Goal: Task Accomplishment & Management: Manage account settings

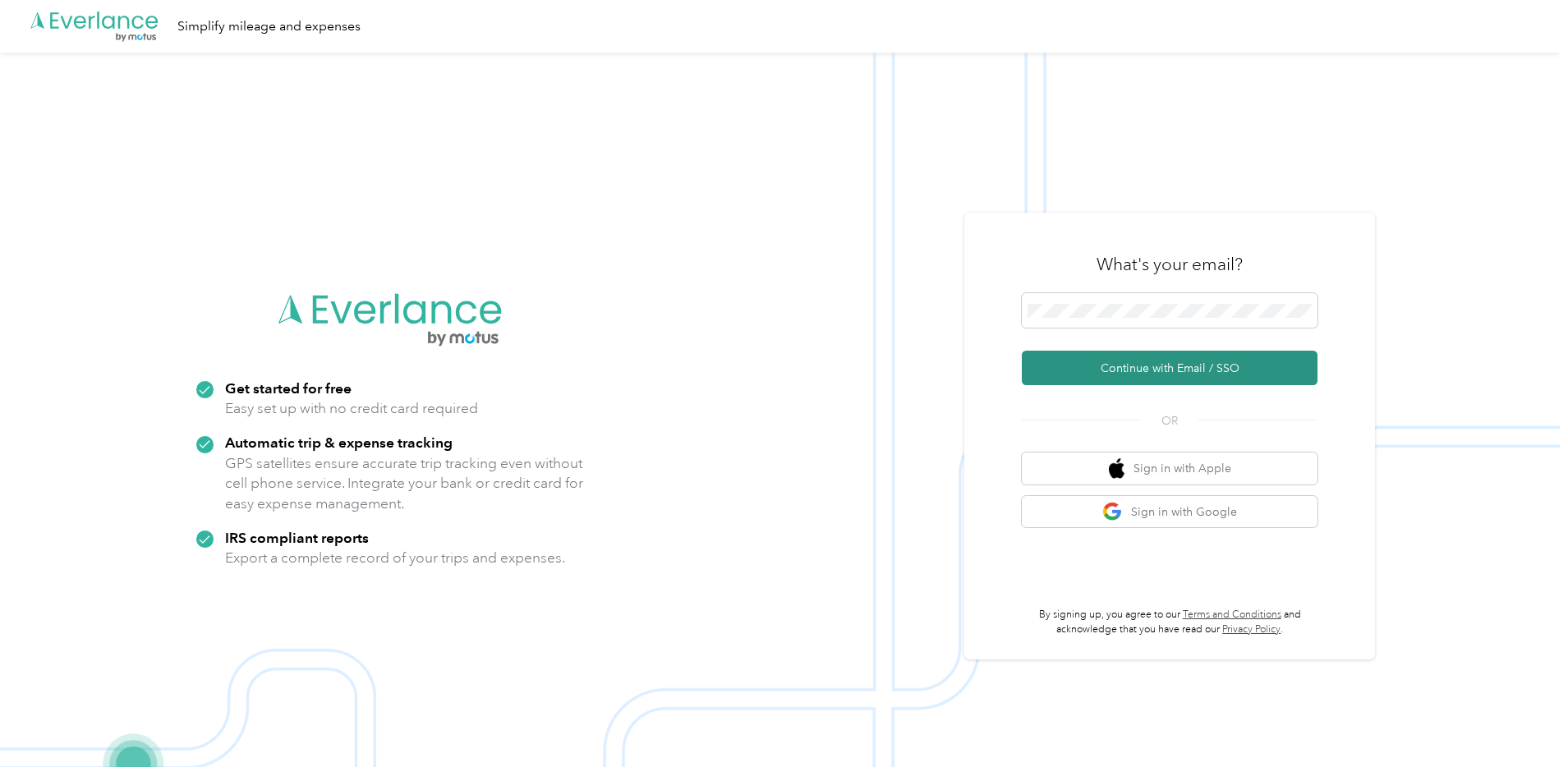
click at [1154, 358] on button "Continue with Email / SSO" at bounding box center [1169, 367] width 295 height 35
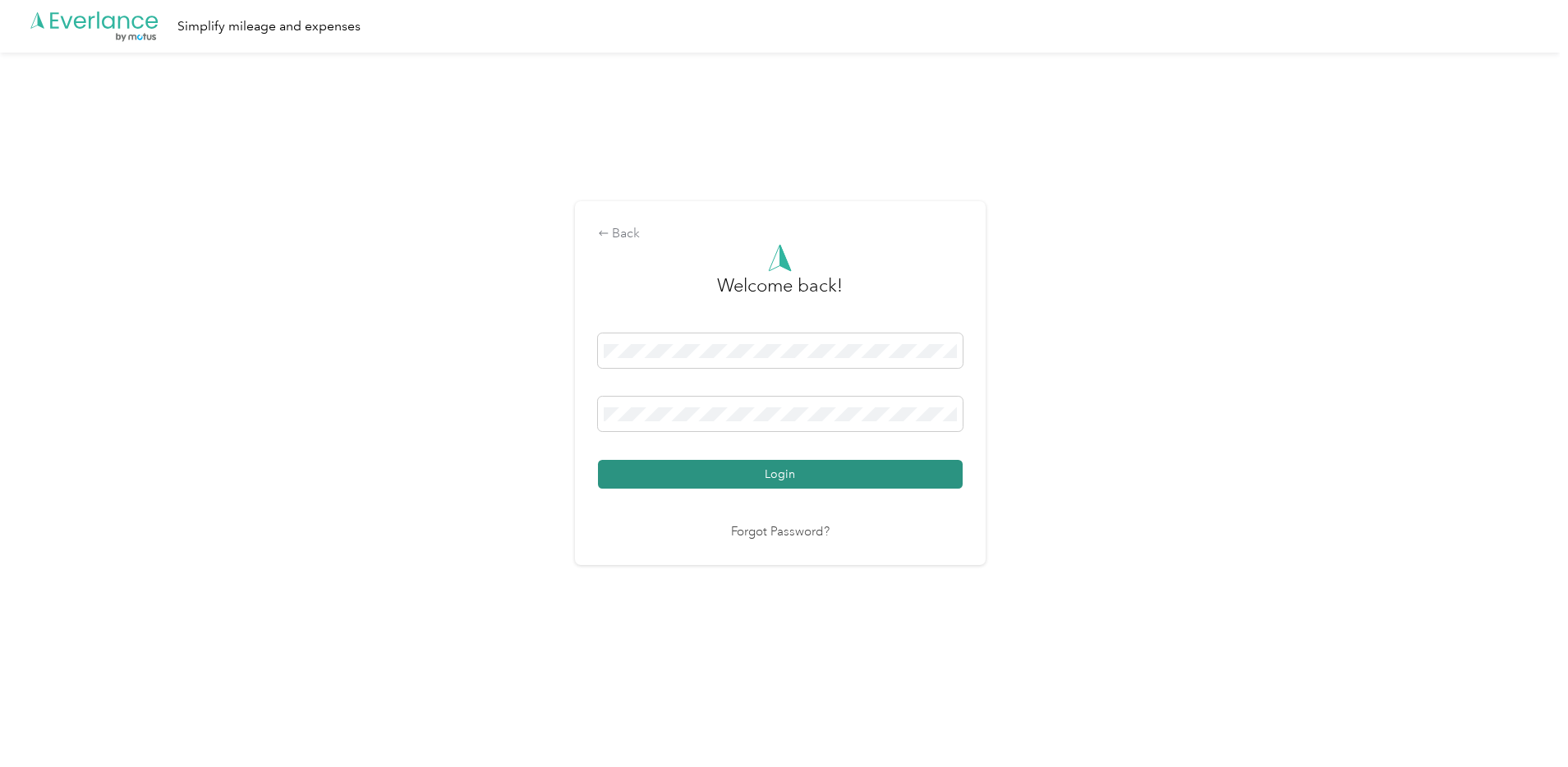
click at [835, 469] on button "Login" at bounding box center [780, 474] width 365 height 29
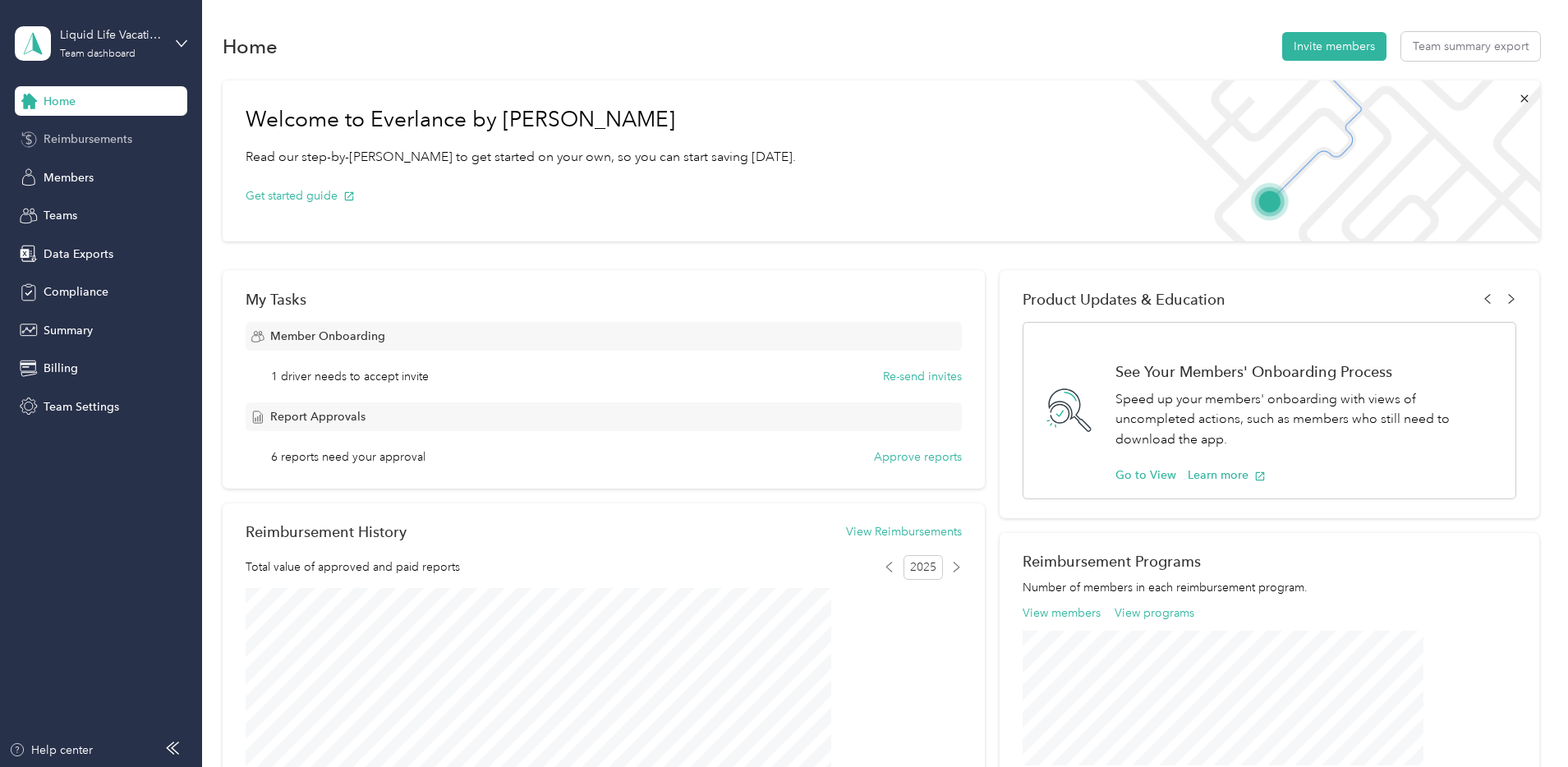
click at [113, 141] on span "Reimbursements" at bounding box center [87, 138] width 88 height 17
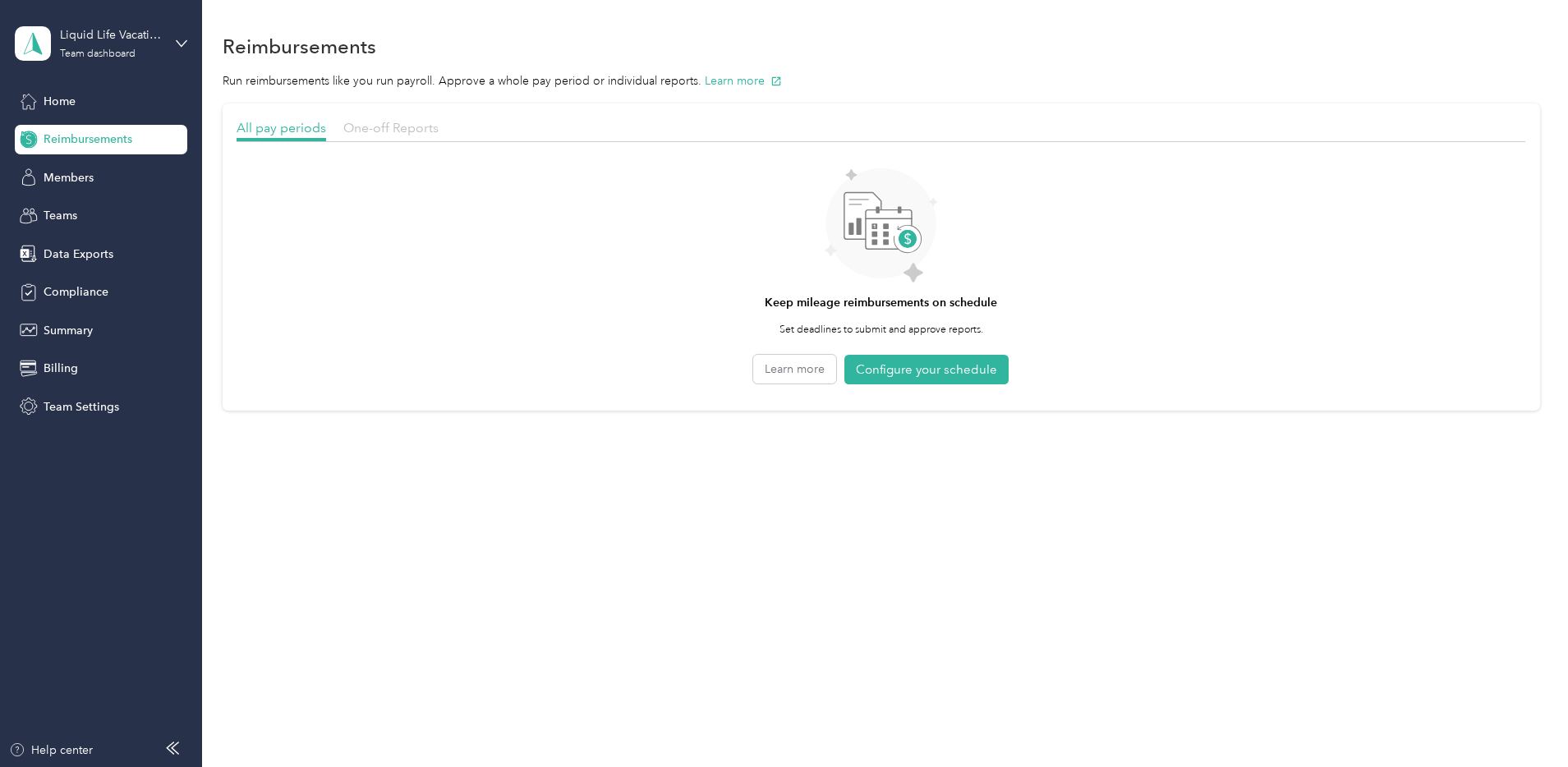
click at [439, 131] on span "One-off Reports" at bounding box center [391, 127] width 95 height 15
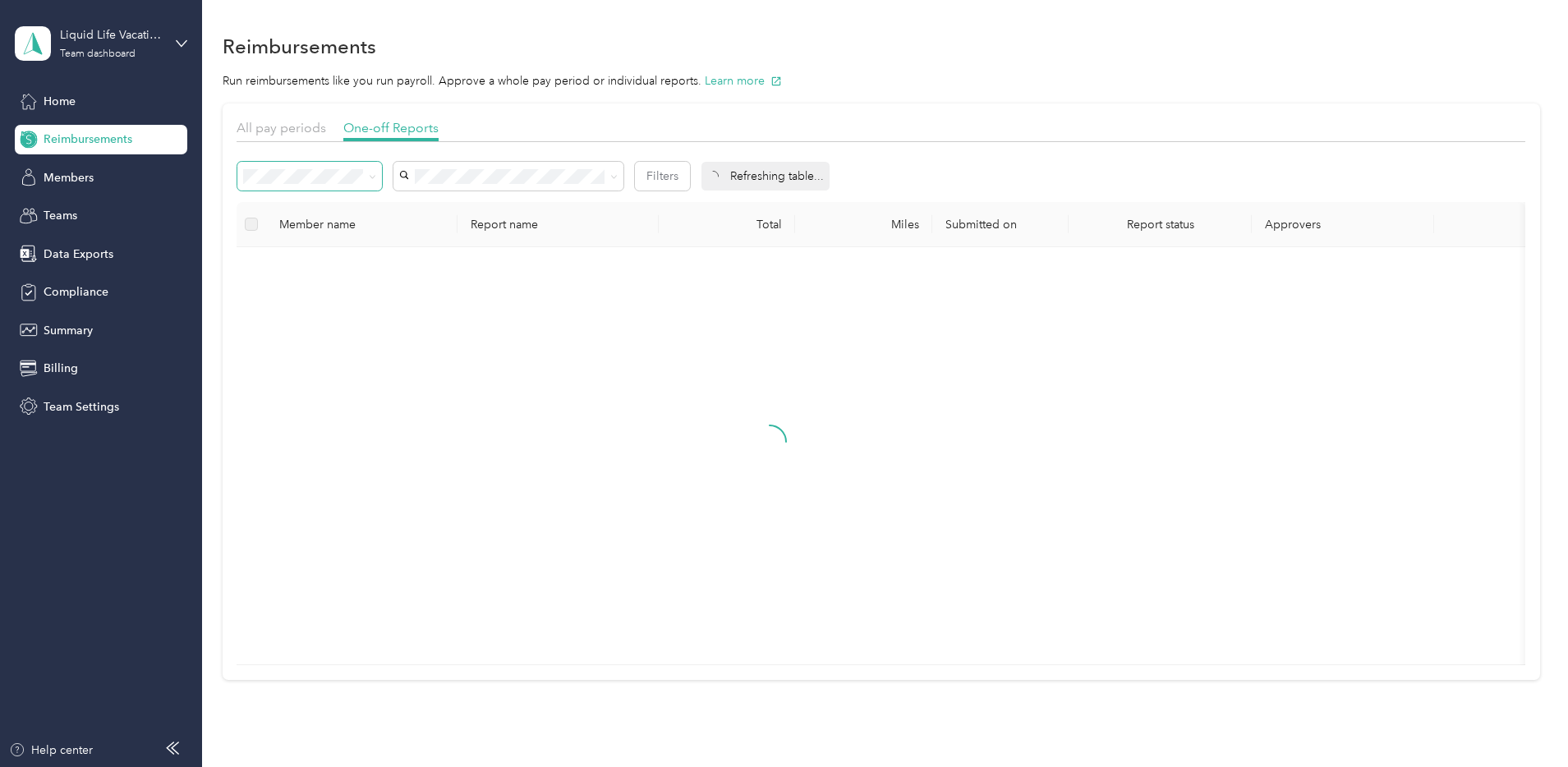
click at [377, 178] on icon at bounding box center [372, 177] width 7 height 7
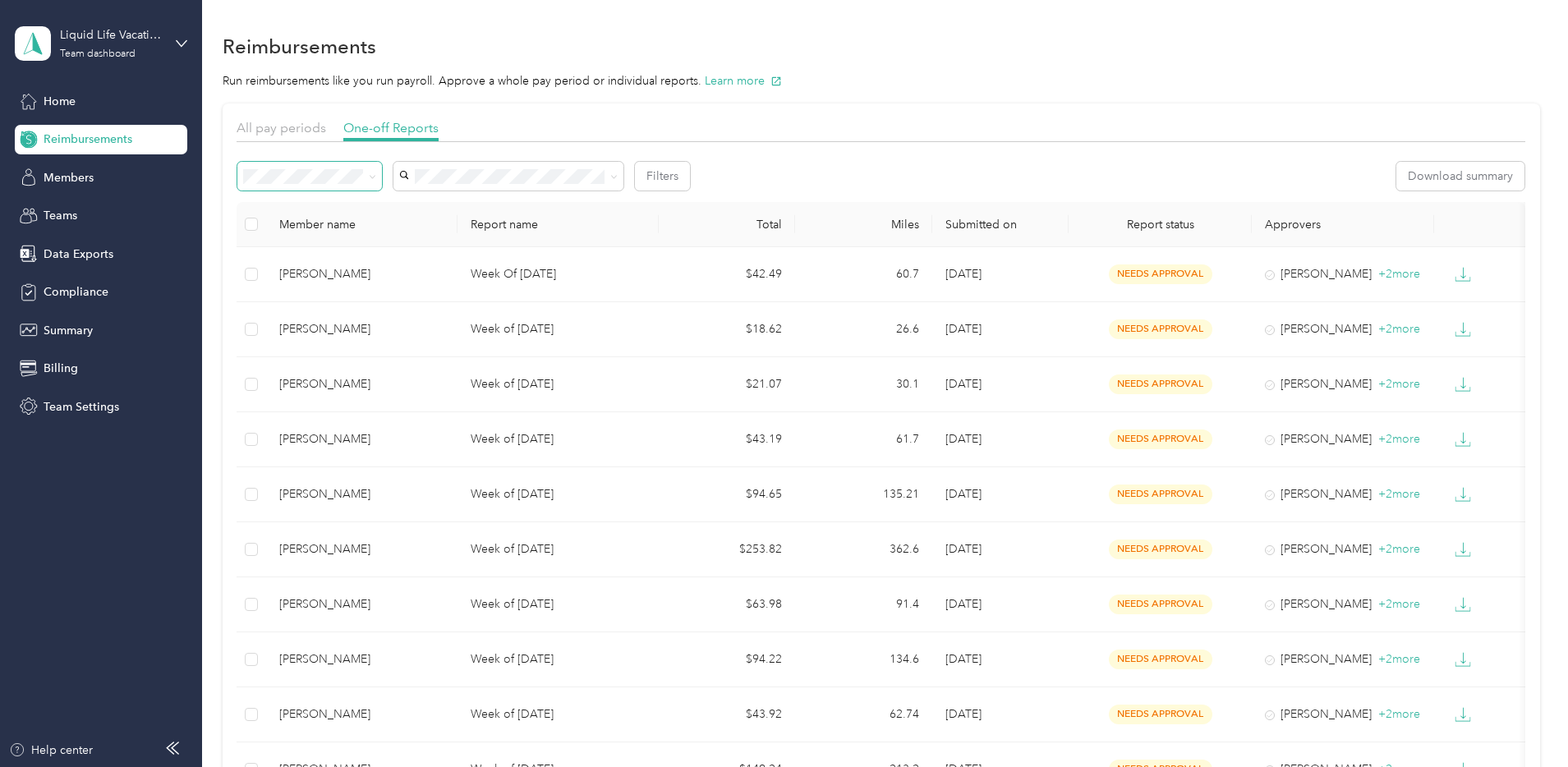
click at [440, 260] on span "Needs payment" at bounding box center [400, 263] width 83 height 14
